Goal: Book appointment/travel/reservation

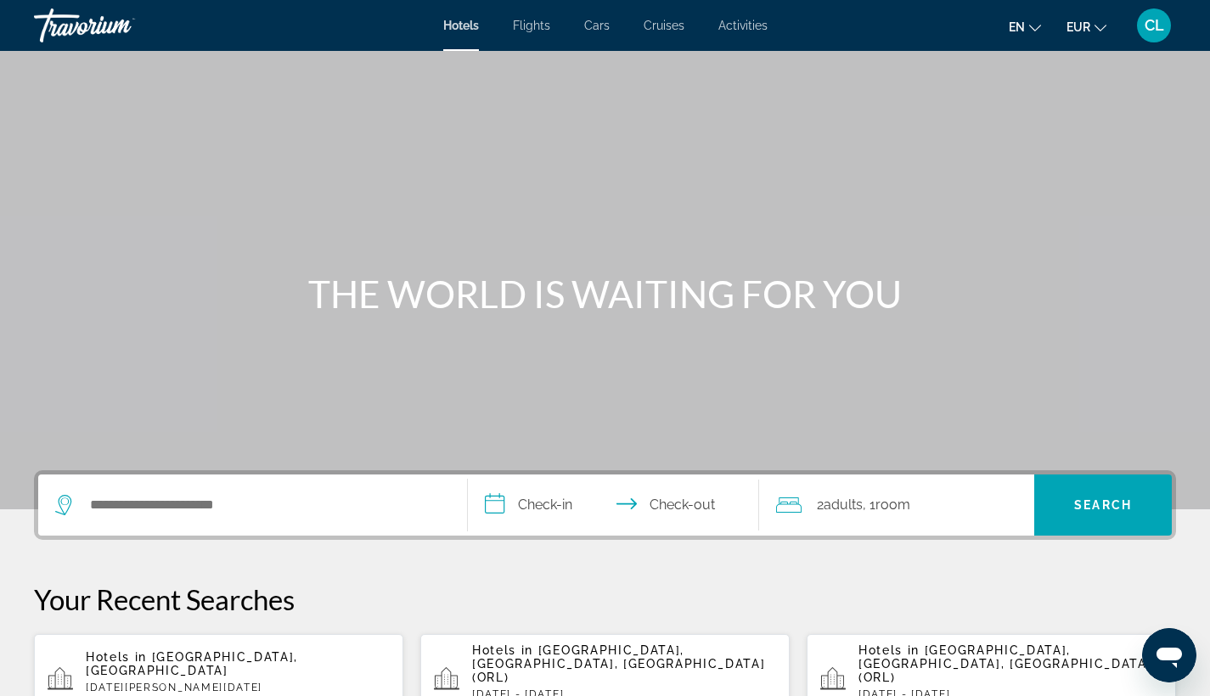
click at [736, 22] on span "Activities" at bounding box center [742, 26] width 49 height 14
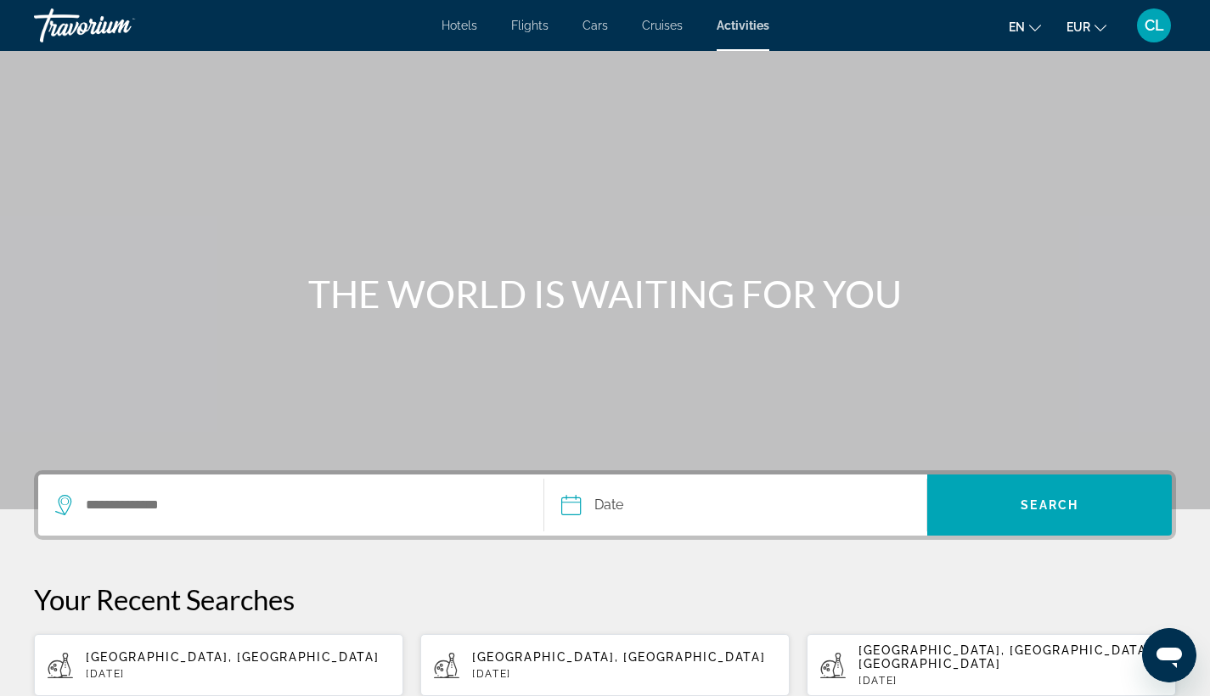
click at [273, 485] on div "Search widget" at bounding box center [290, 504] width 471 height 61
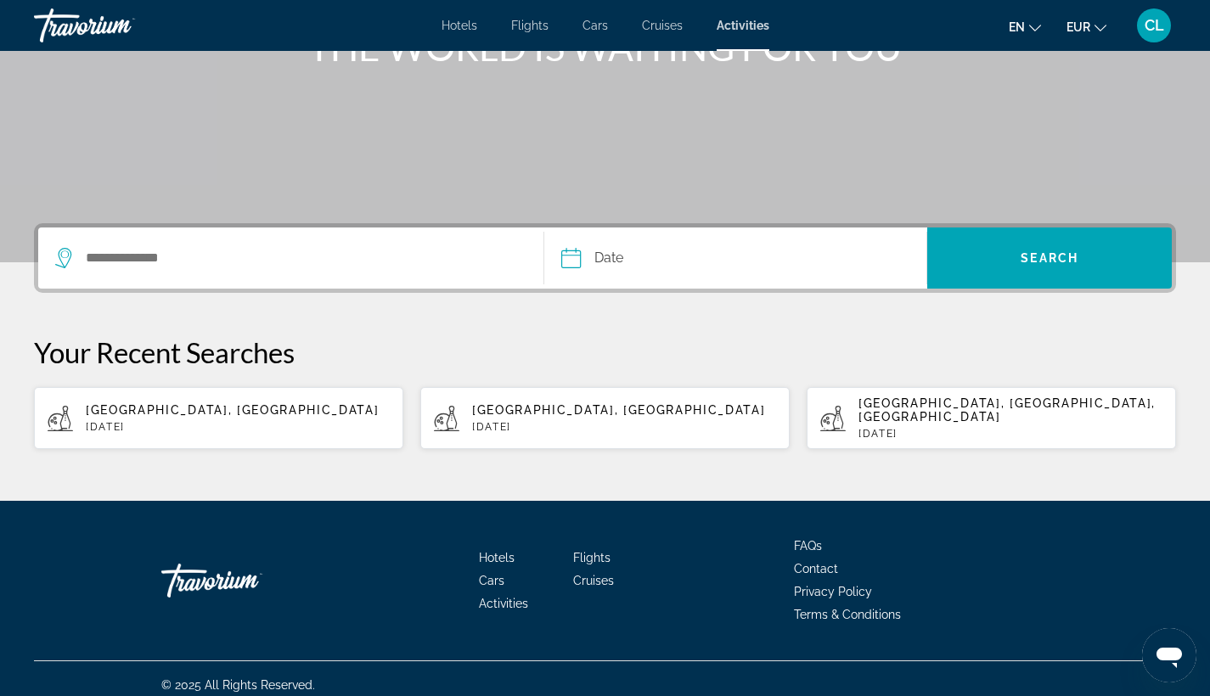
scroll to position [249, 0]
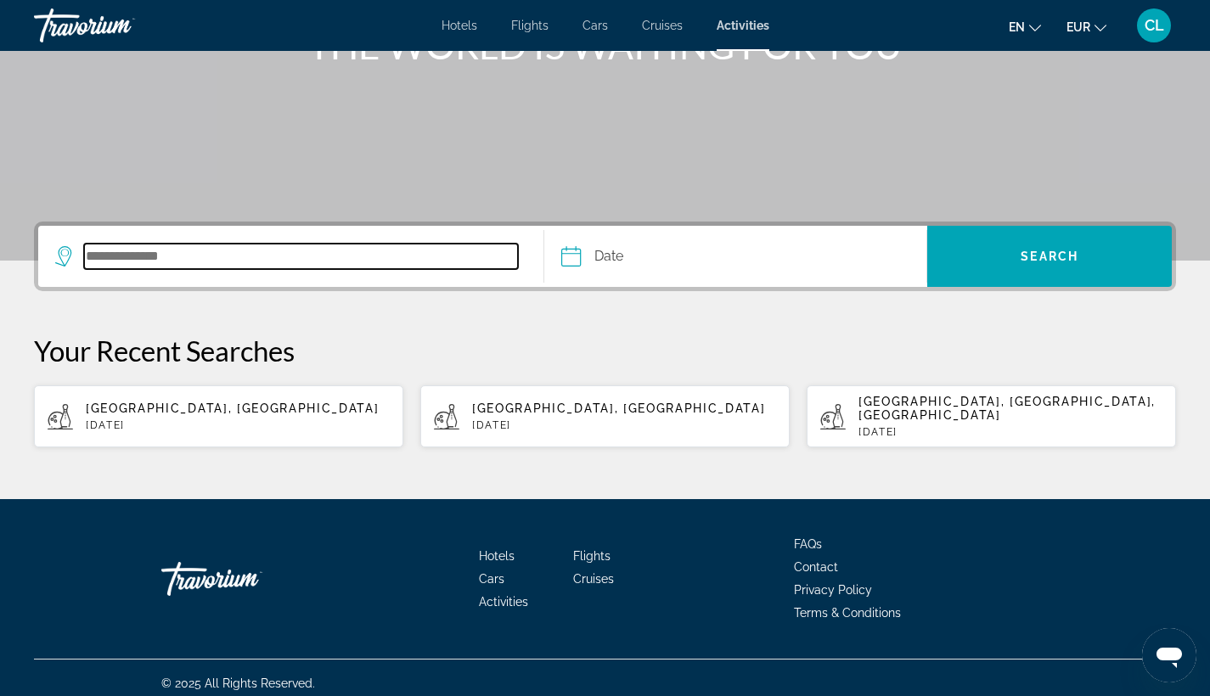
click at [235, 250] on input "Search destination" at bounding box center [301, 256] width 434 height 25
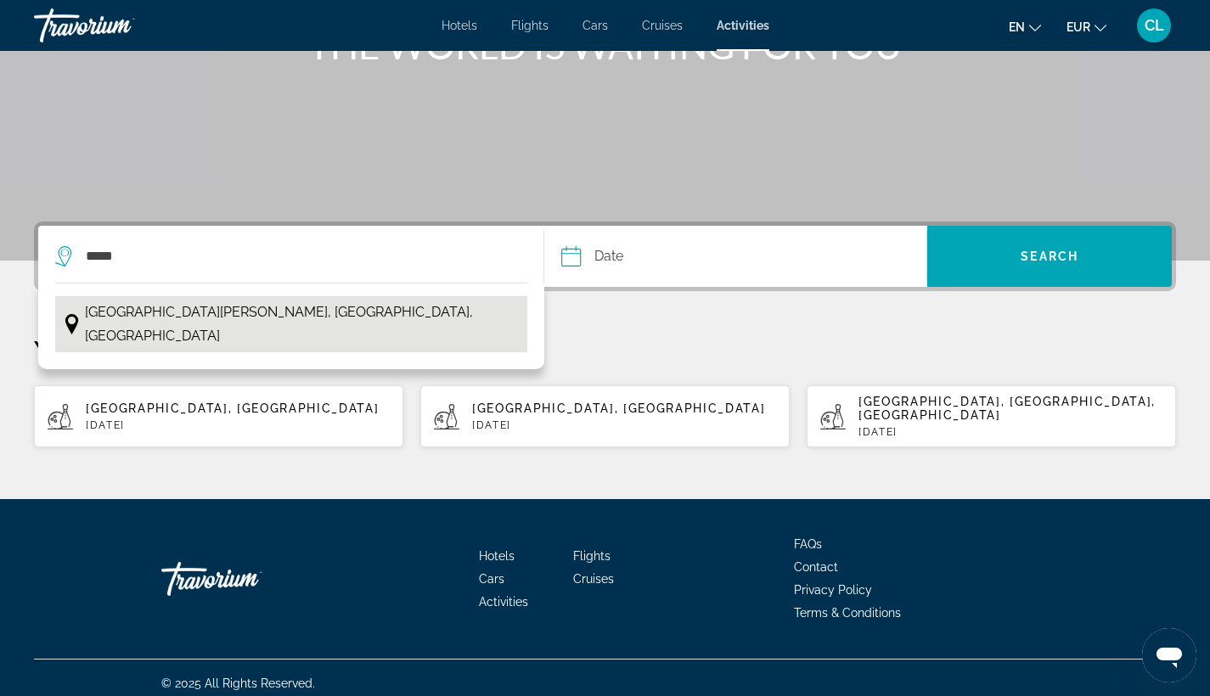
click at [204, 310] on span "[GEOGRAPHIC_DATA][PERSON_NAME], [GEOGRAPHIC_DATA], [GEOGRAPHIC_DATA]" at bounding box center [302, 324] width 434 height 48
type input "**********"
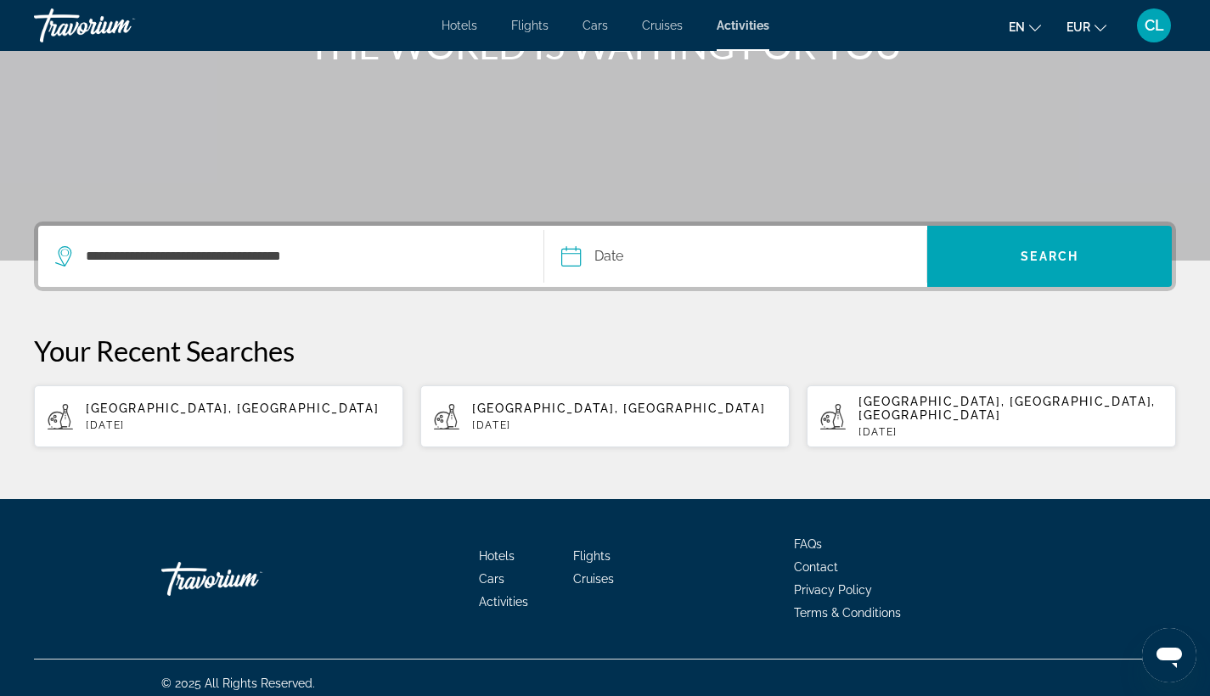
click at [570, 261] on input "Date" at bounding box center [651, 259] width 189 height 66
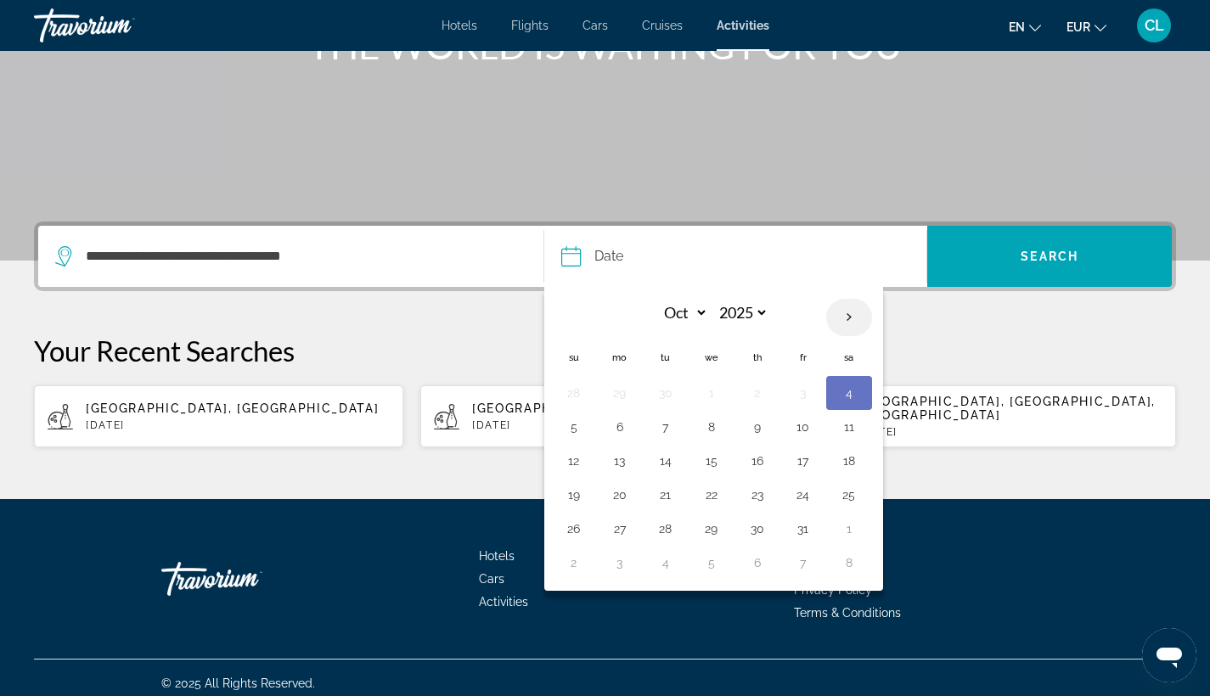
click at [839, 315] on th "Next month" at bounding box center [849, 317] width 46 height 37
select select "**"
click at [800, 462] on button "19" at bounding box center [802, 461] width 27 height 24
type input "**********"
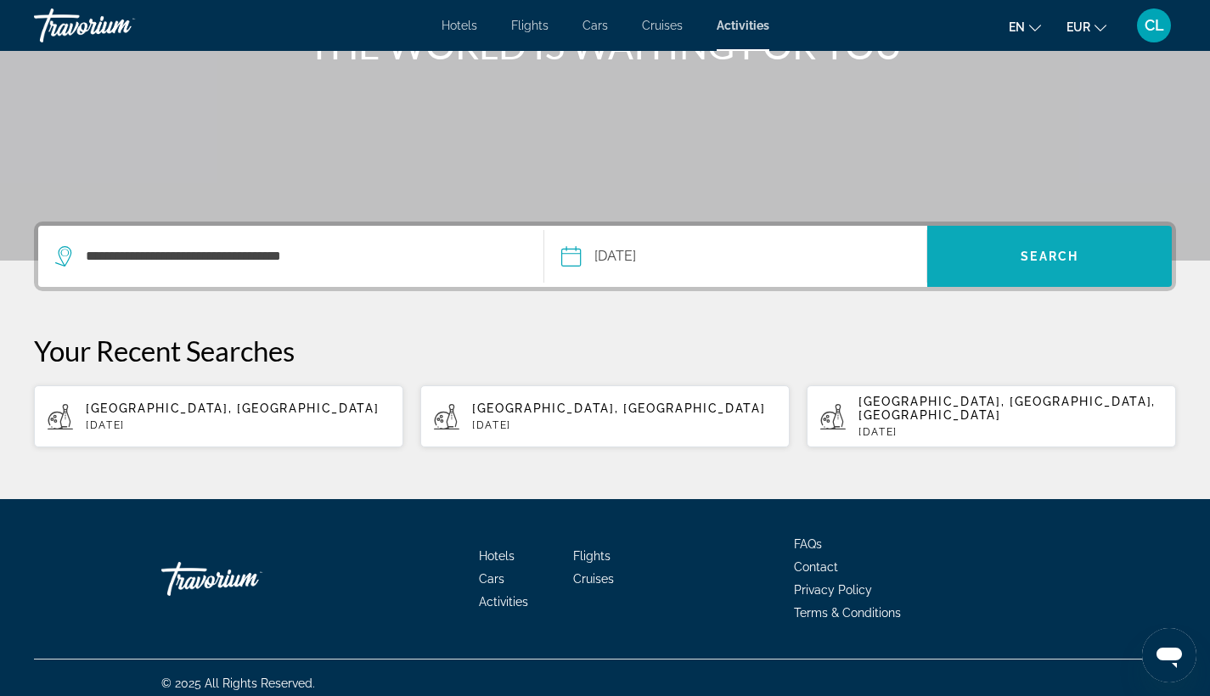
click at [1032, 266] on span "Search" at bounding box center [1049, 256] width 244 height 41
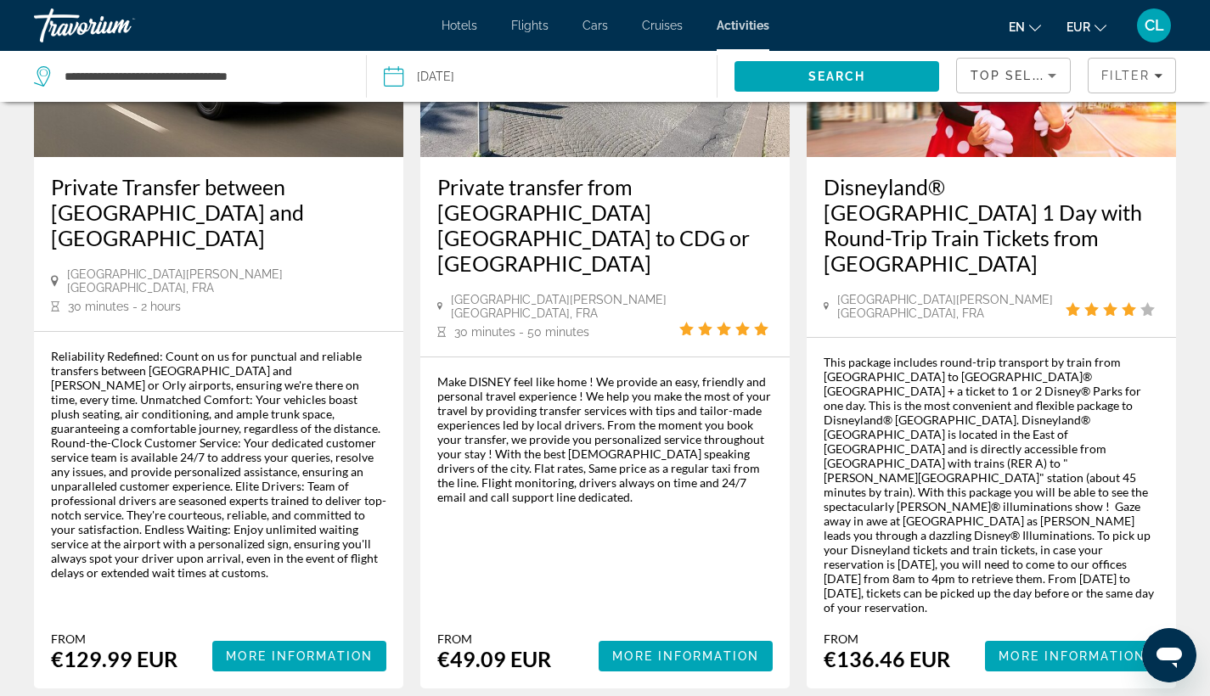
scroll to position [1545, 0]
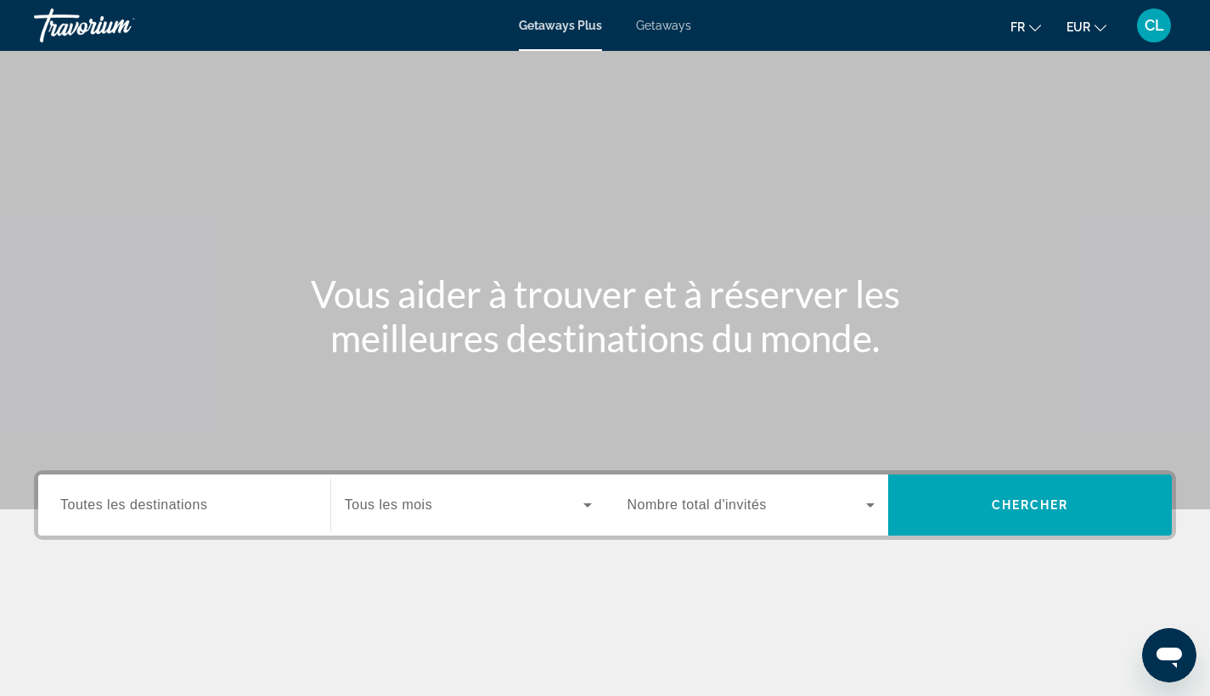
click at [660, 24] on span "Getaways" at bounding box center [663, 26] width 55 height 14
click at [165, 497] on input "Destination Toutes les destinations" at bounding box center [184, 506] width 248 height 20
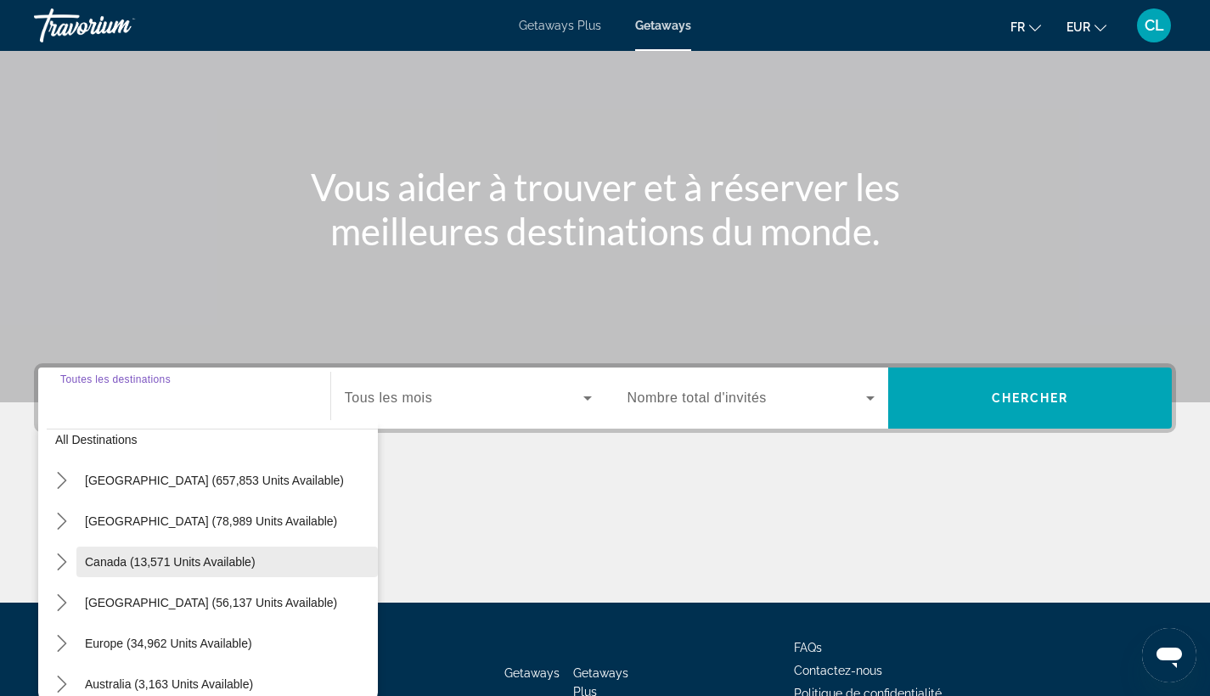
scroll to position [51, 0]
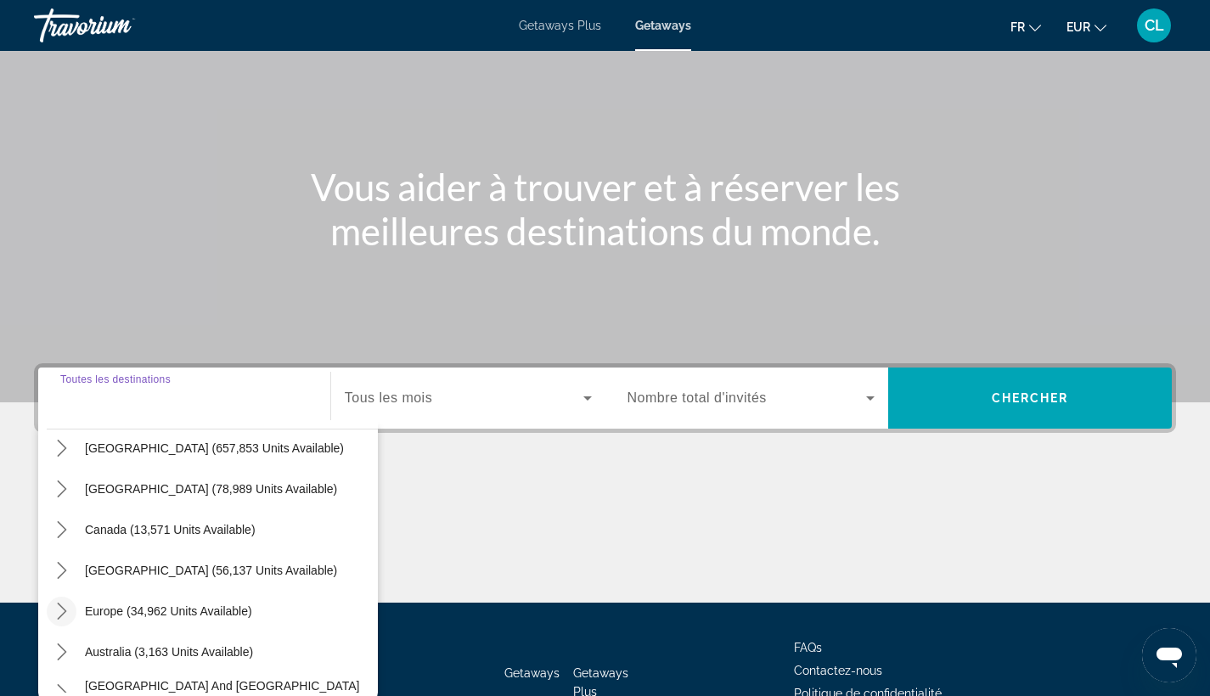
click at [59, 609] on icon "Toggle Europe (34,962 units available) submenu" at bounding box center [61, 611] width 17 height 17
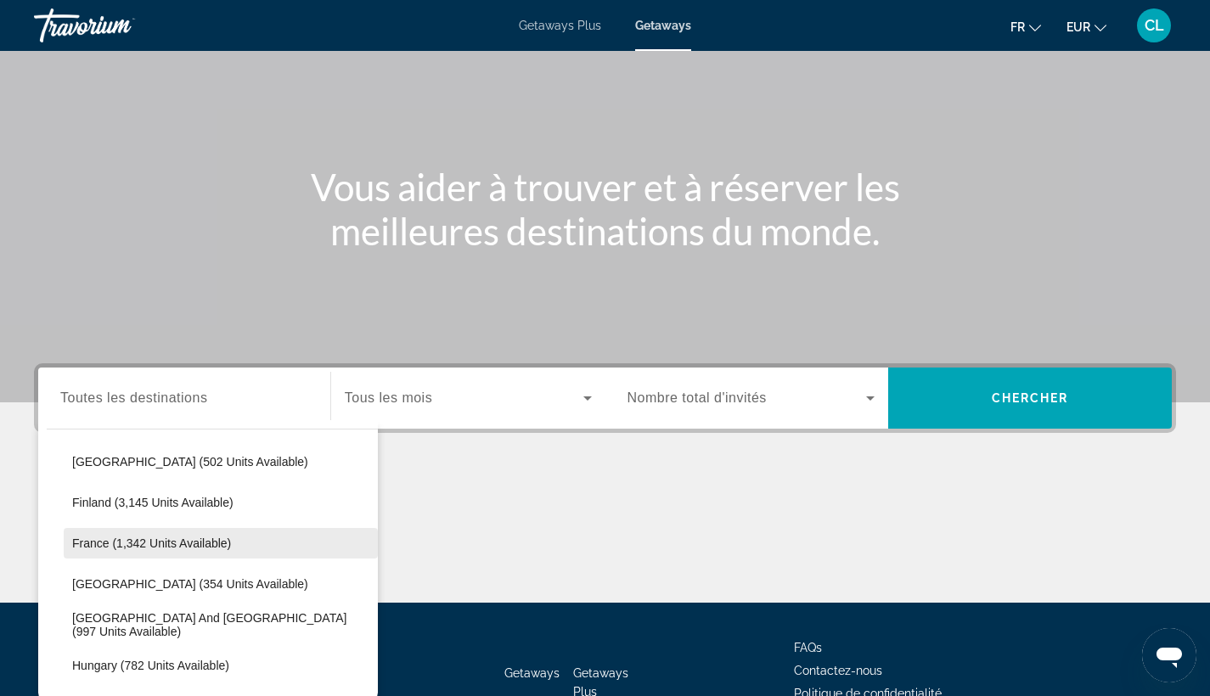
scroll to position [588, 0]
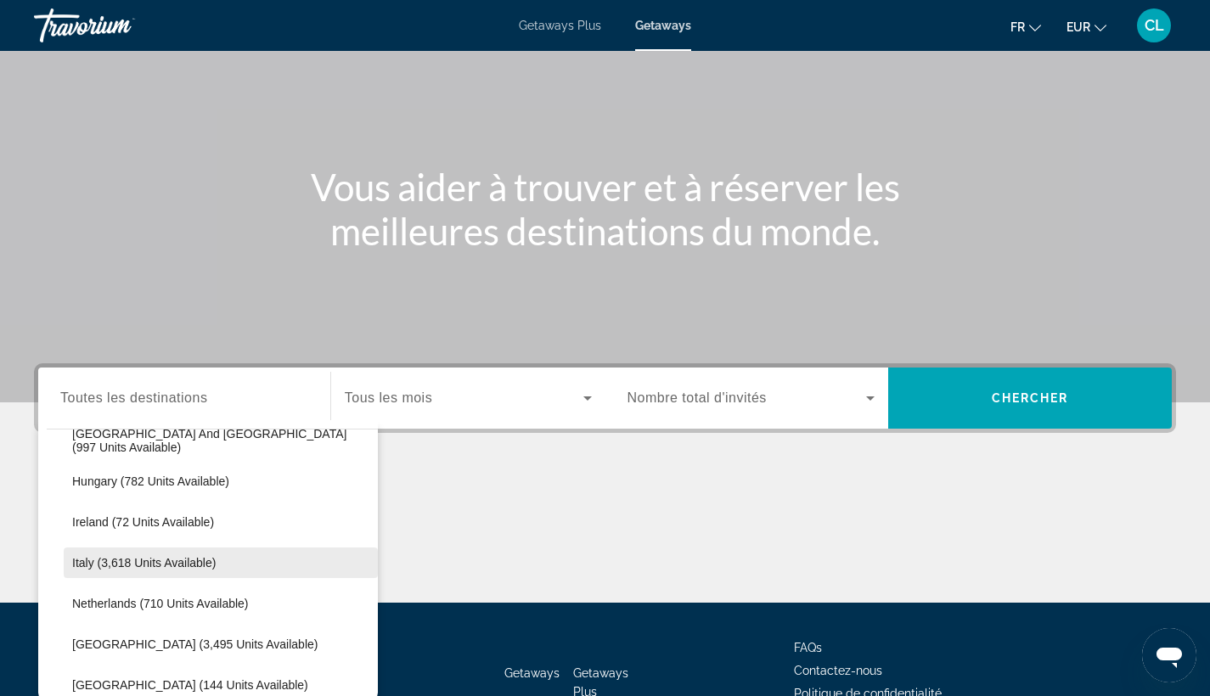
click at [234, 561] on span "Select destination: Italy (3,618 units available)" at bounding box center [221, 562] width 314 height 41
type input "**********"
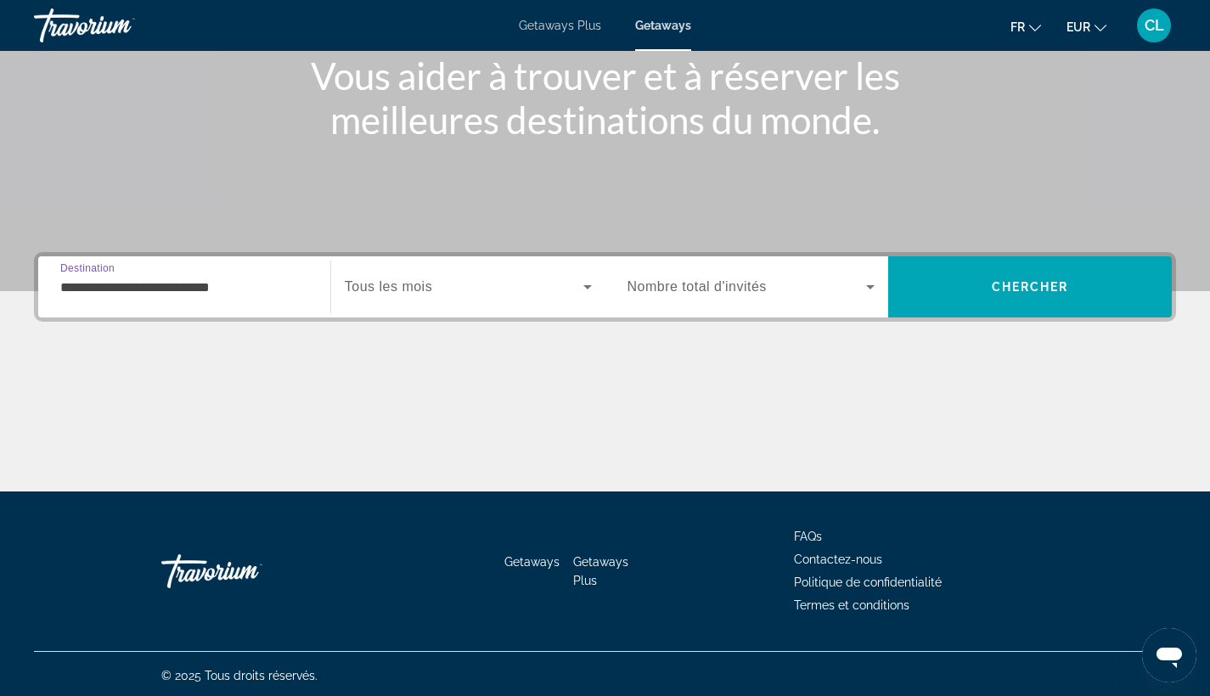
scroll to position [222, 0]
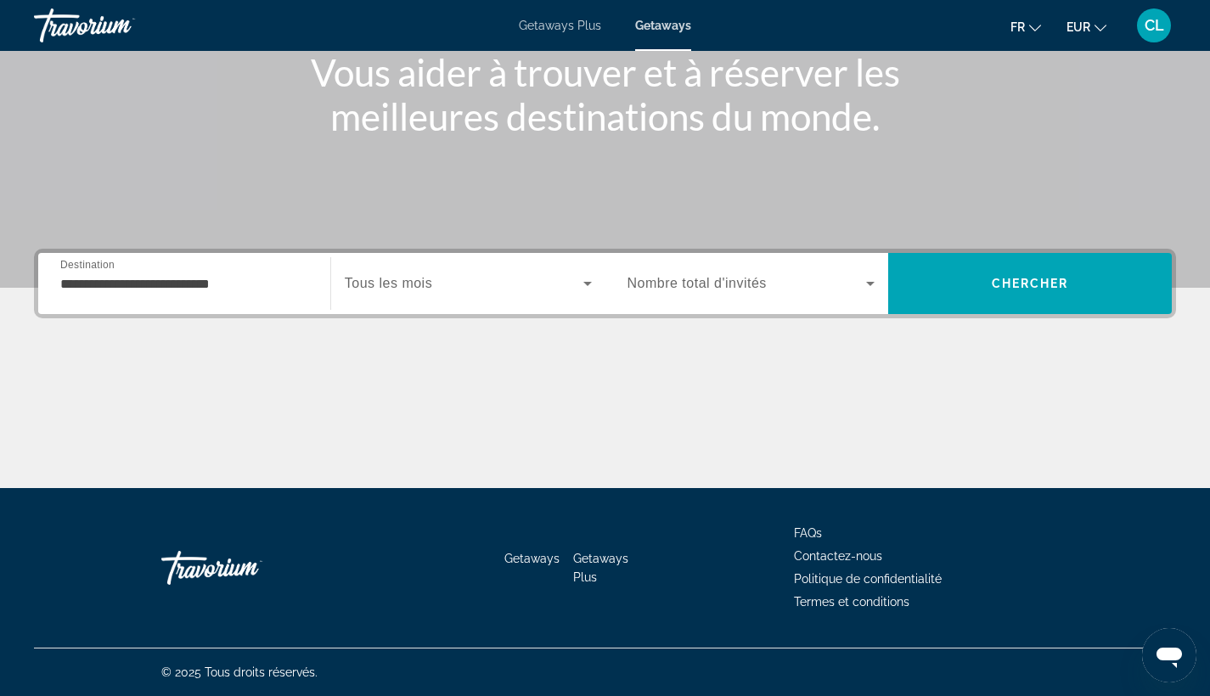
click at [413, 288] on span "Tous les mois" at bounding box center [388, 283] width 87 height 14
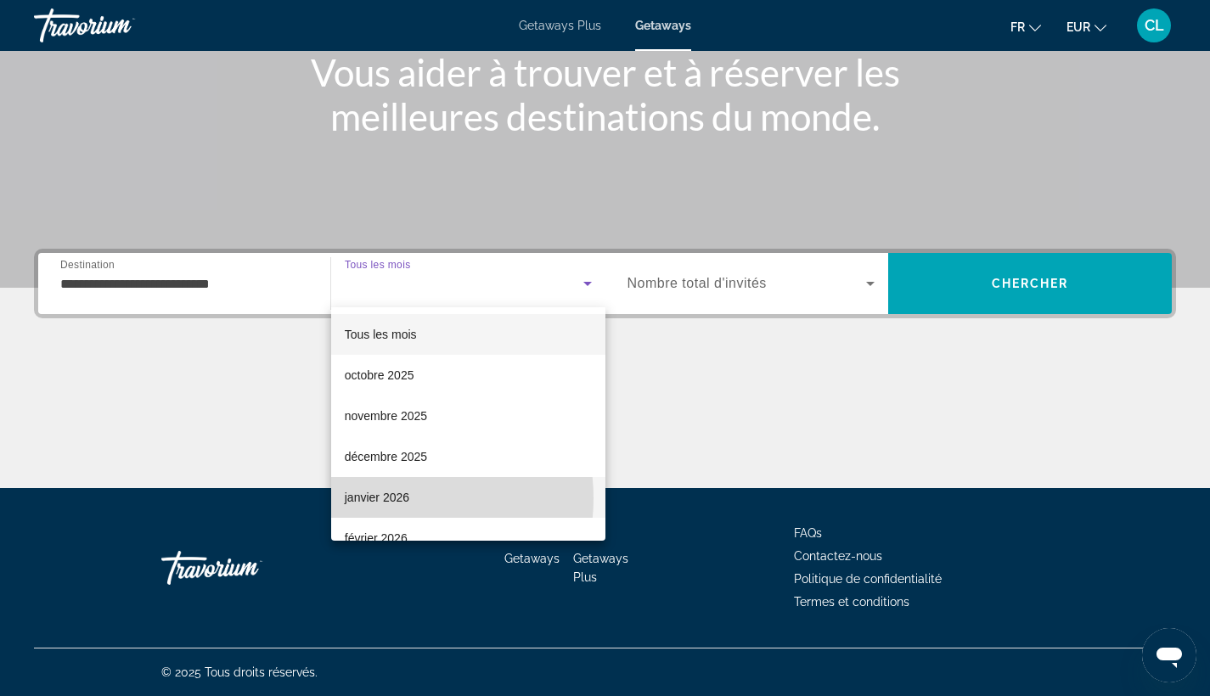
click at [389, 498] on span "janvier 2026" at bounding box center [377, 497] width 65 height 20
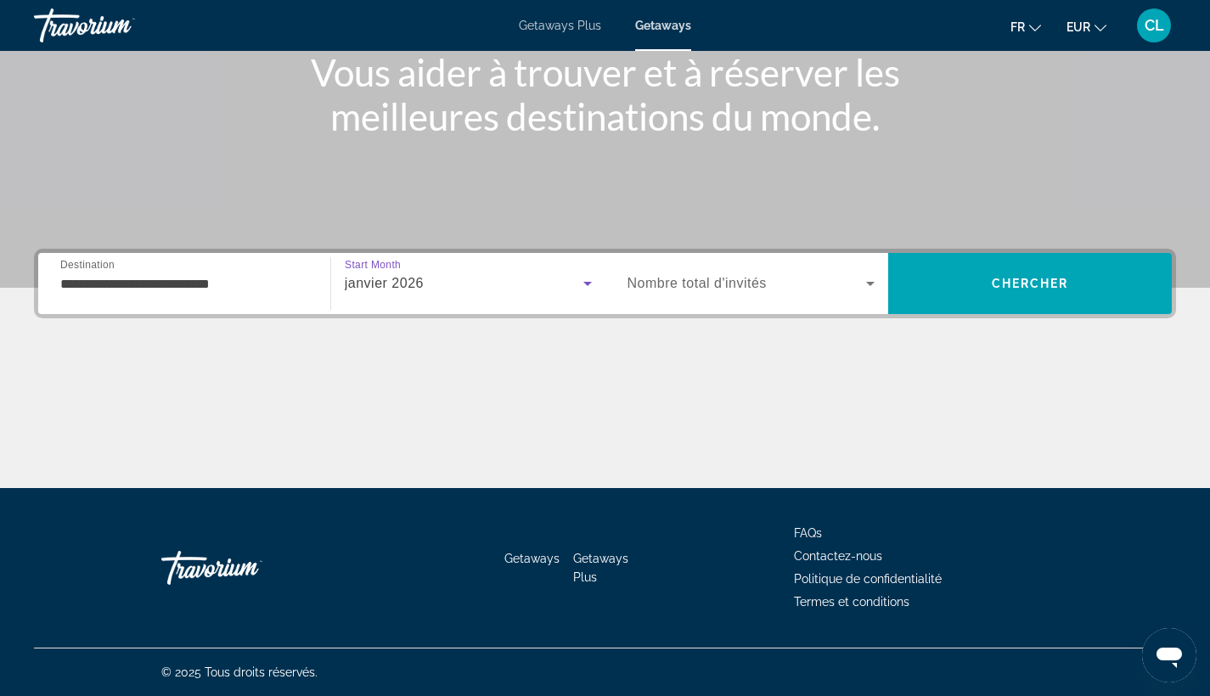
click at [747, 278] on span "Nombre total d'invités" at bounding box center [696, 283] width 139 height 14
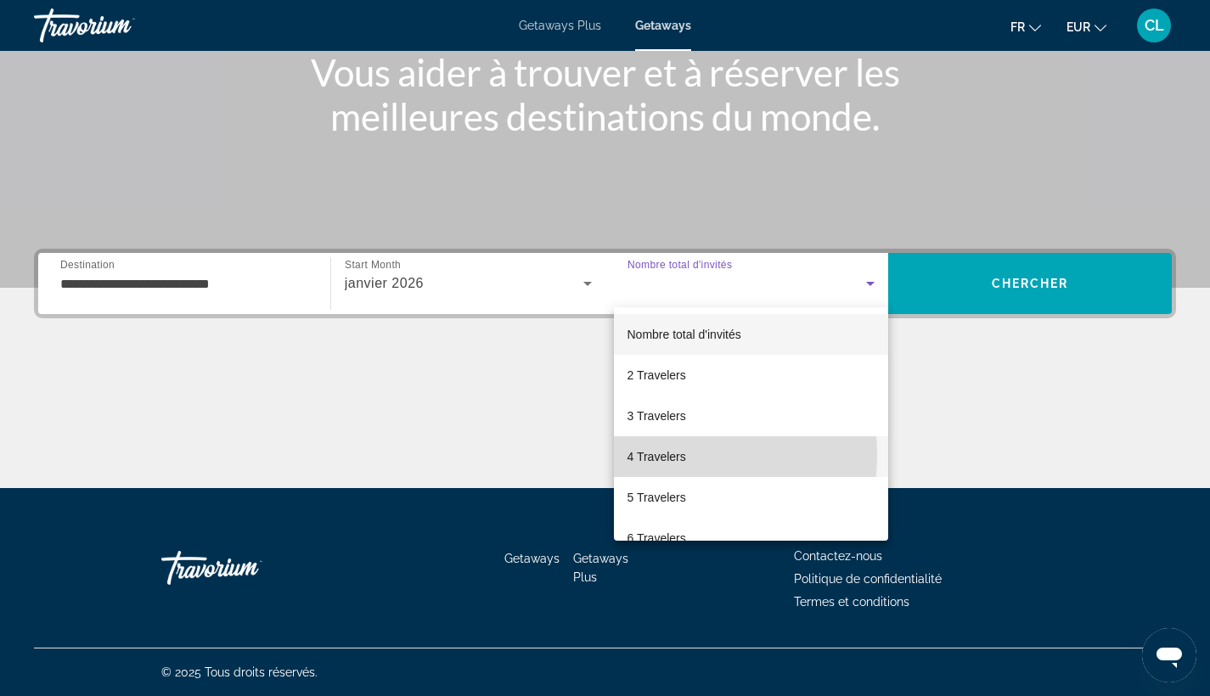
click at [654, 455] on span "4 Travelers" at bounding box center [656, 456] width 59 height 20
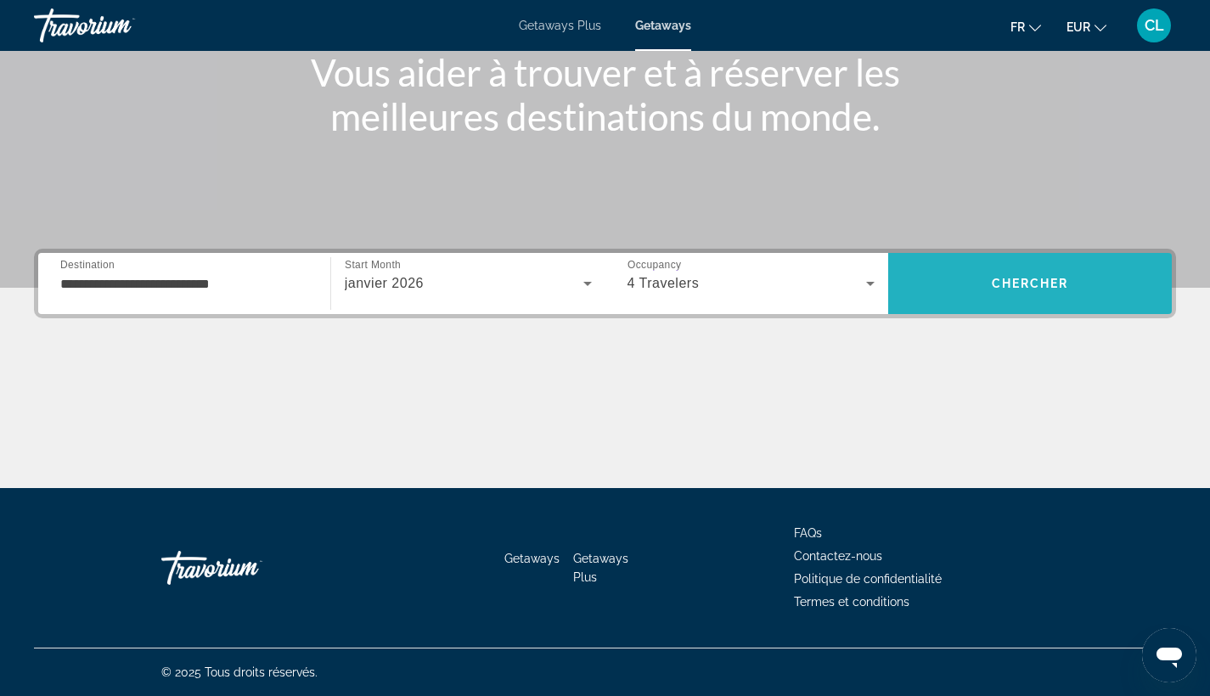
click at [1076, 284] on span "Search" at bounding box center [1030, 283] width 284 height 41
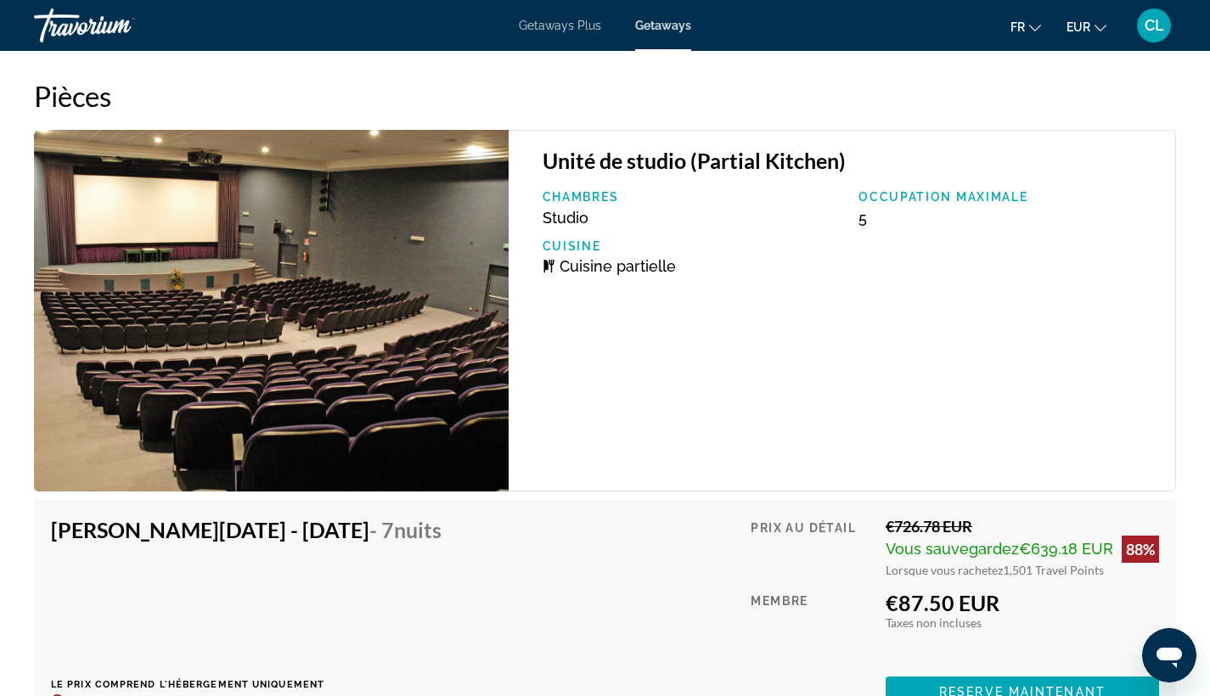
scroll to position [3056, 0]
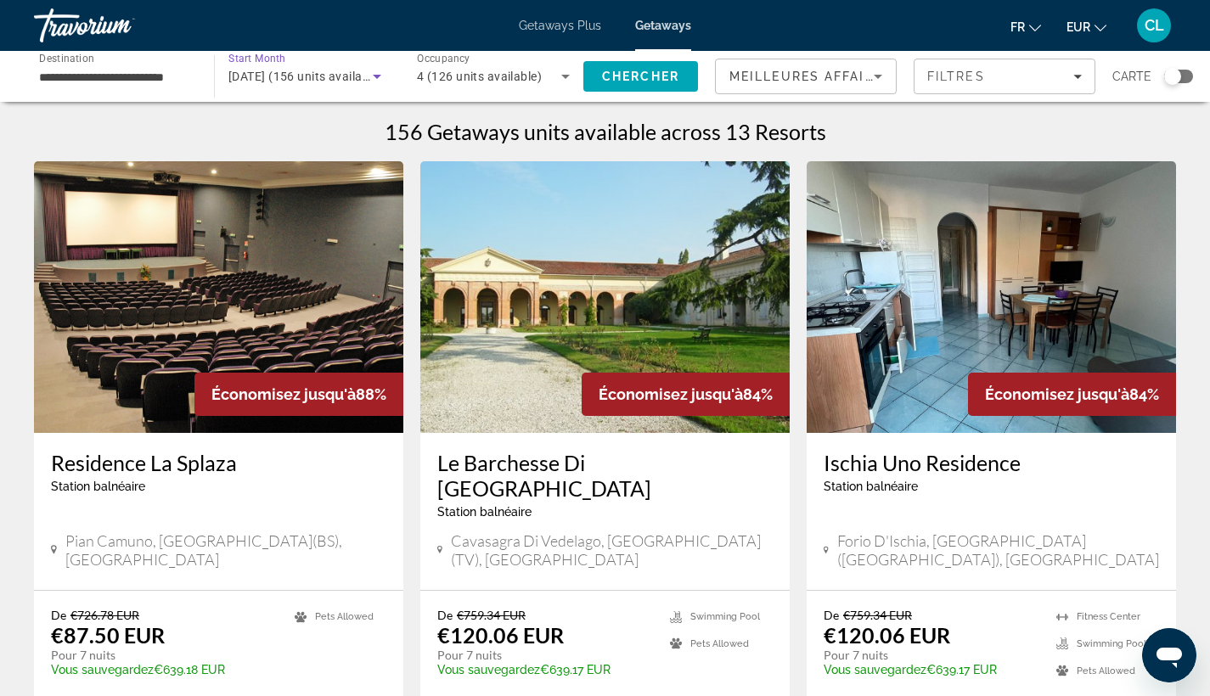
click at [319, 74] on span "janvier 2026 (156 units available)" at bounding box center [305, 77] width 154 height 14
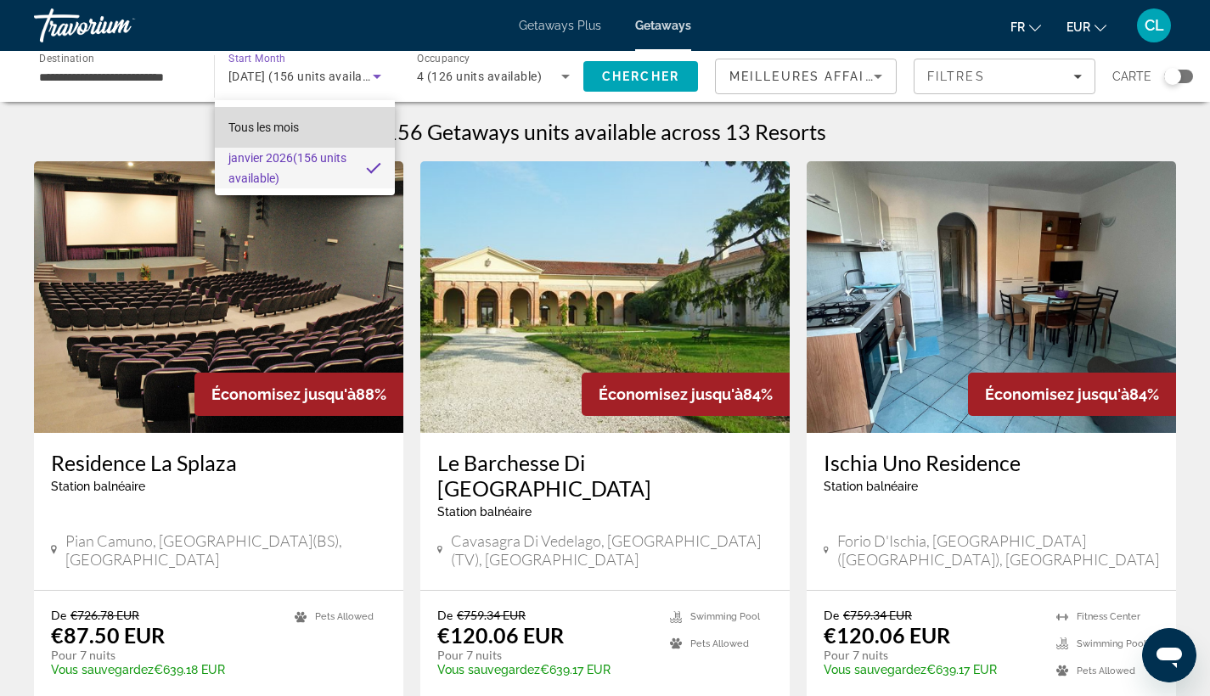
click at [314, 118] on mat-option "Tous les mois" at bounding box center [305, 127] width 180 height 41
click at [319, 132] on mat-option "Tous les mois" at bounding box center [305, 127] width 180 height 41
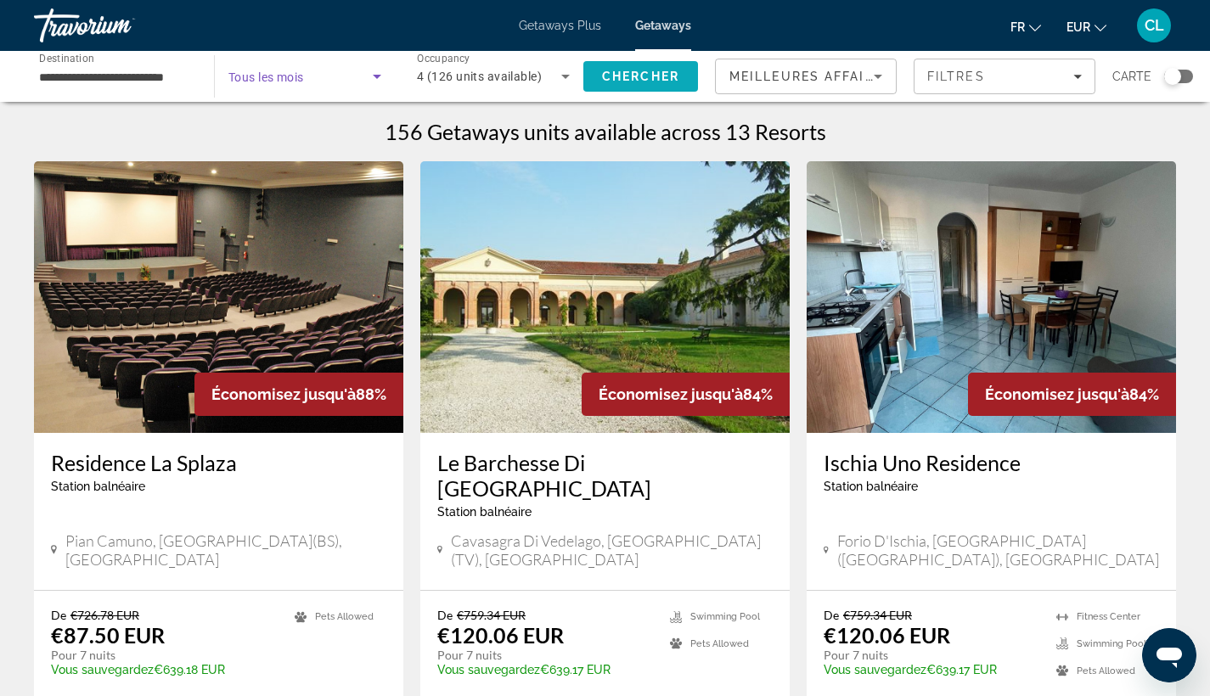
click at [612, 81] on span "Chercher" at bounding box center [640, 77] width 77 height 14
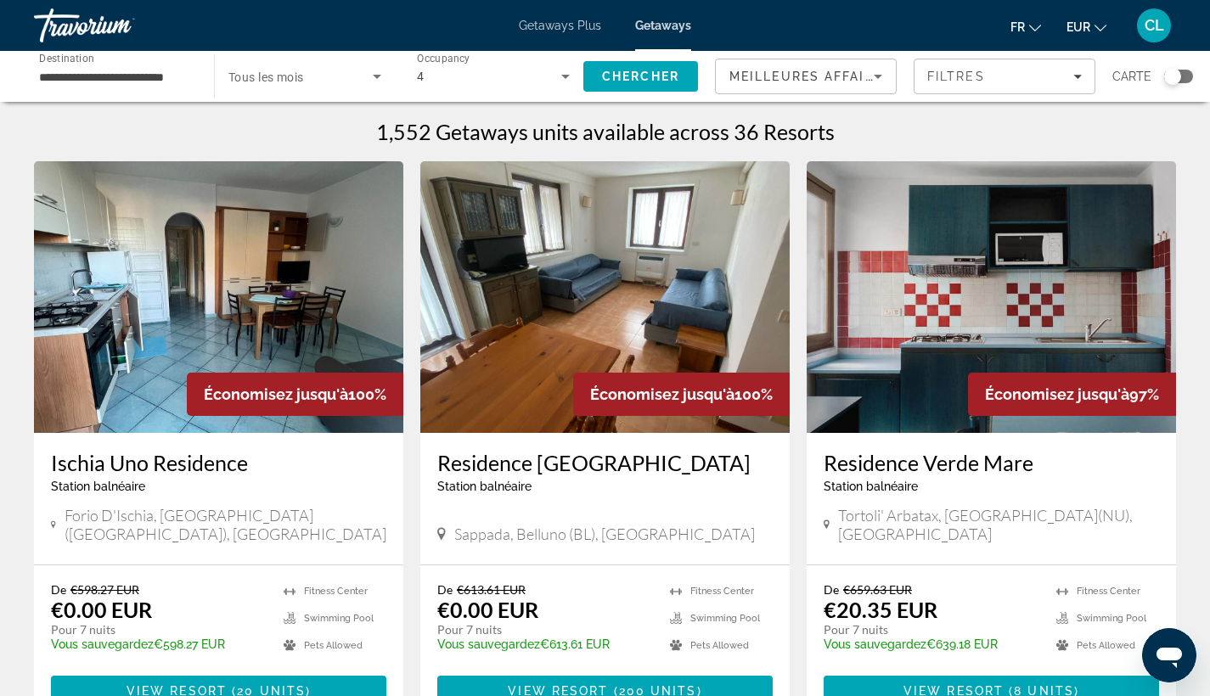
scroll to position [95, 0]
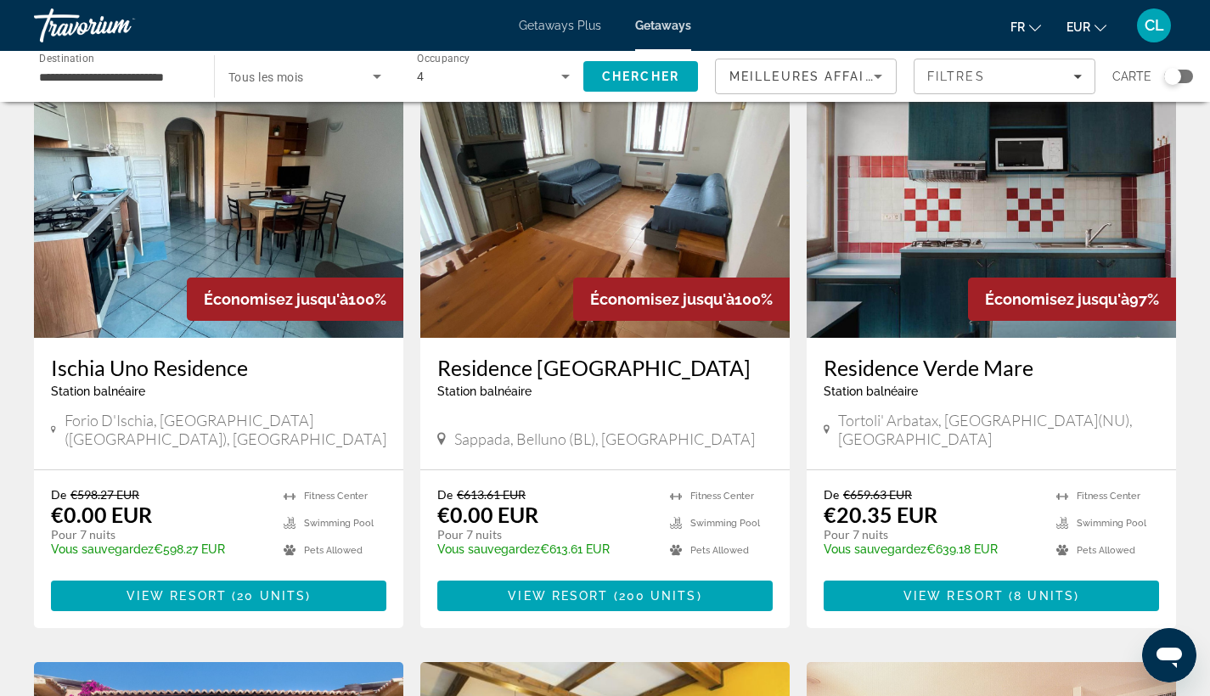
click at [696, 200] on img "Main content" at bounding box center [604, 202] width 369 height 272
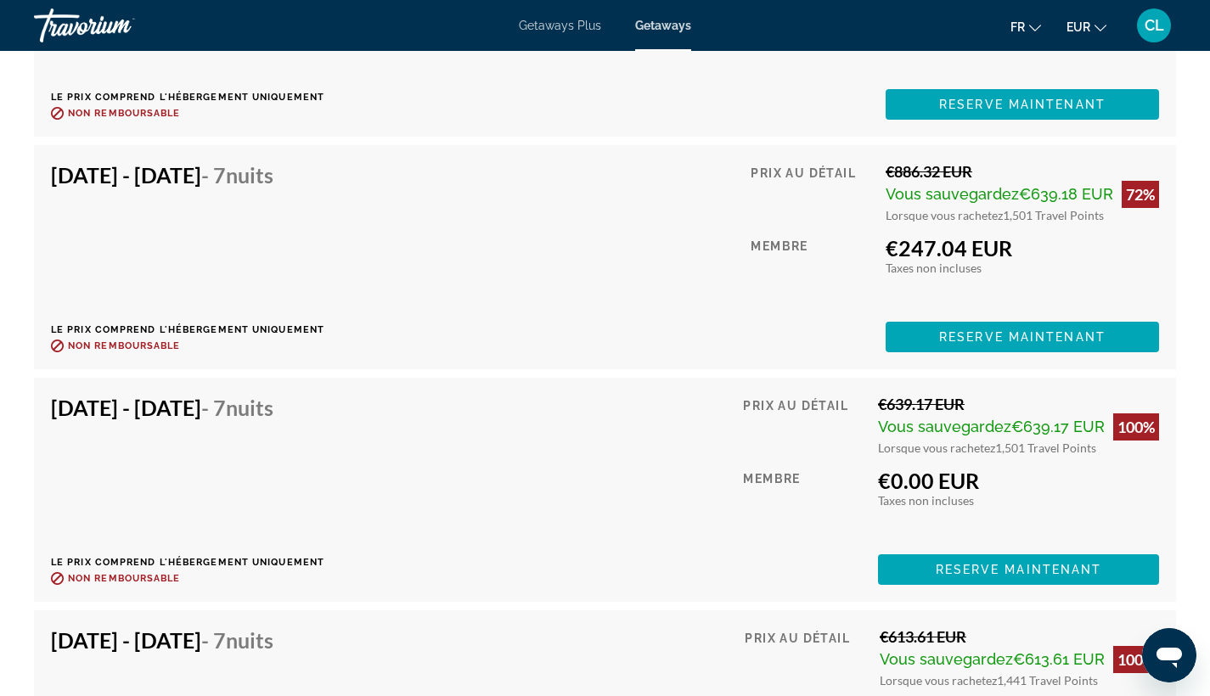
scroll to position [5034, 0]
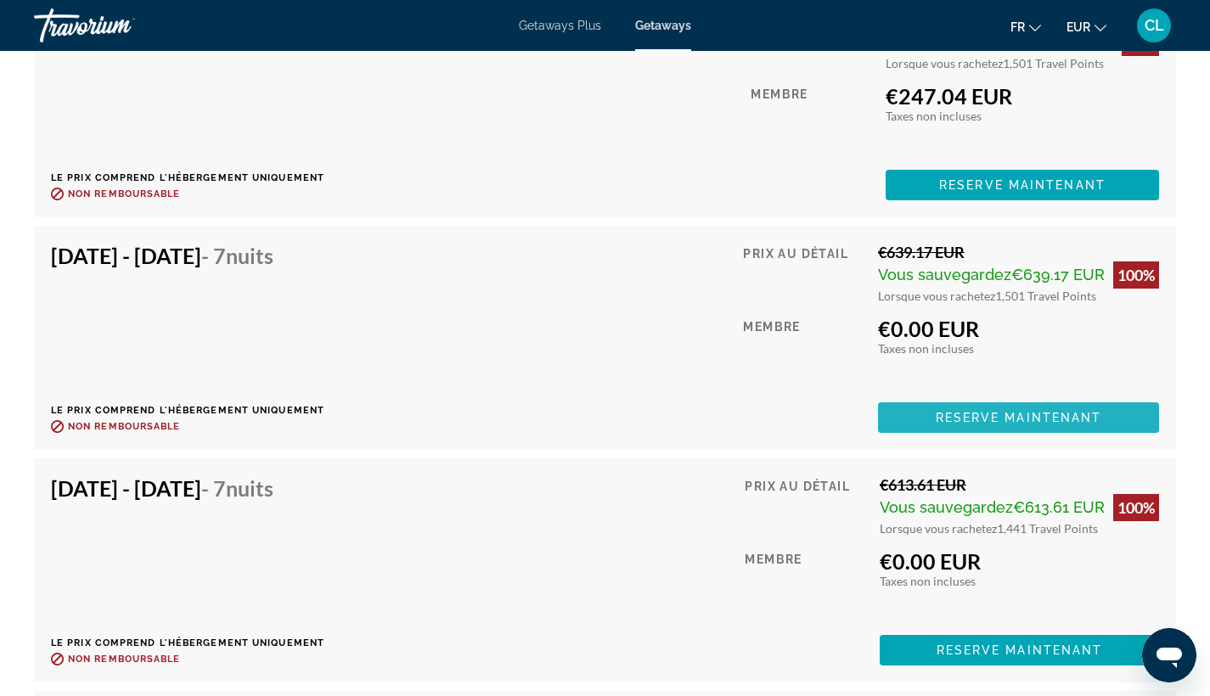
click at [978, 419] on span "Reserve maintenant" at bounding box center [1018, 418] width 166 height 14
